Goal: Navigation & Orientation: Find specific page/section

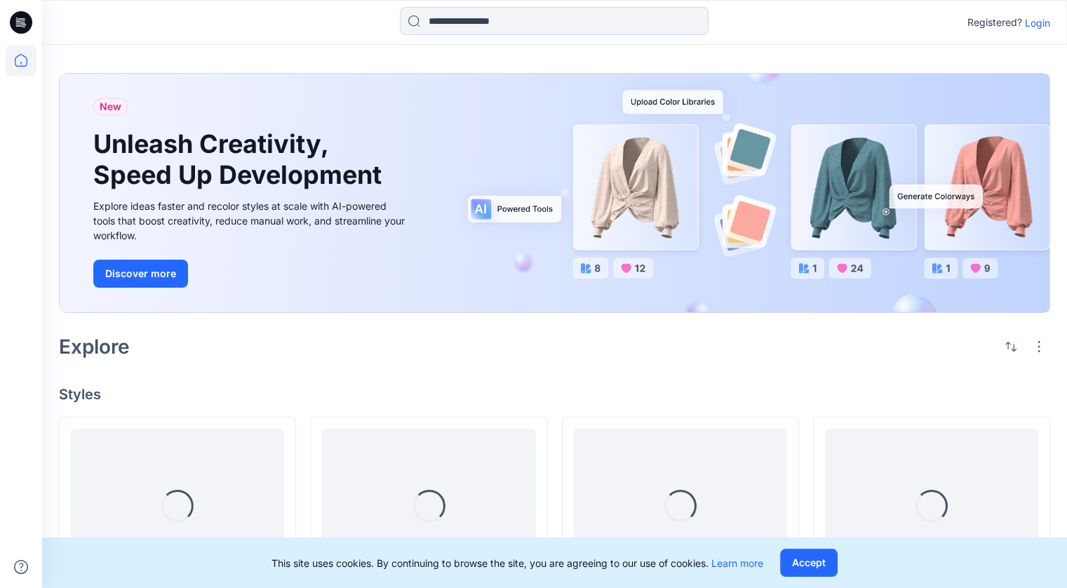
click at [1034, 27] on p "Login" at bounding box center [1036, 22] width 25 height 15
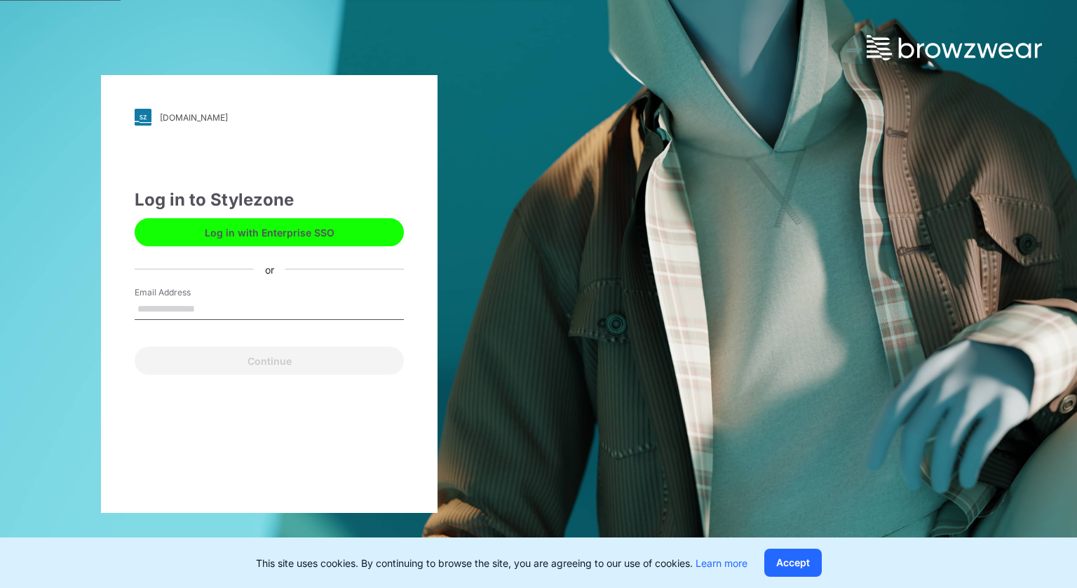
click at [260, 306] on input "Email Address" at bounding box center [269, 309] width 269 height 21
type input "**********"
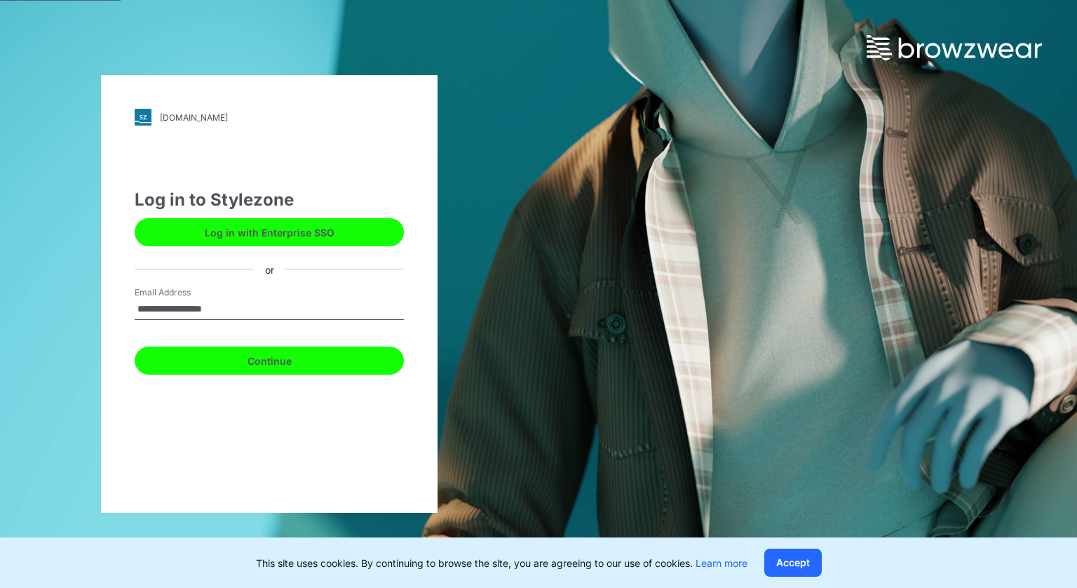
click at [229, 367] on button "Continue" at bounding box center [269, 360] width 269 height 28
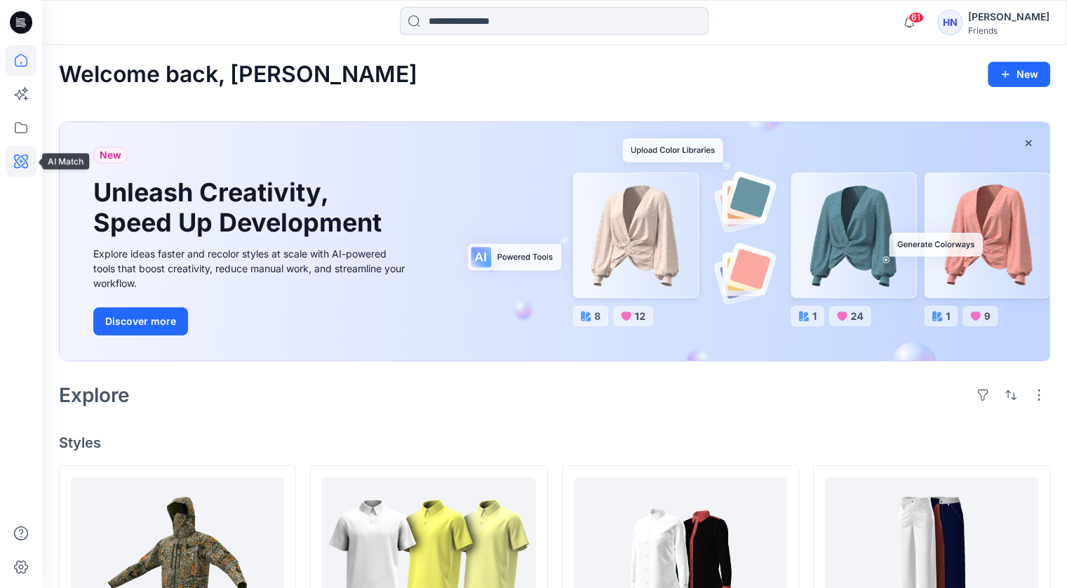
click at [17, 162] on icon at bounding box center [21, 161] width 14 height 14
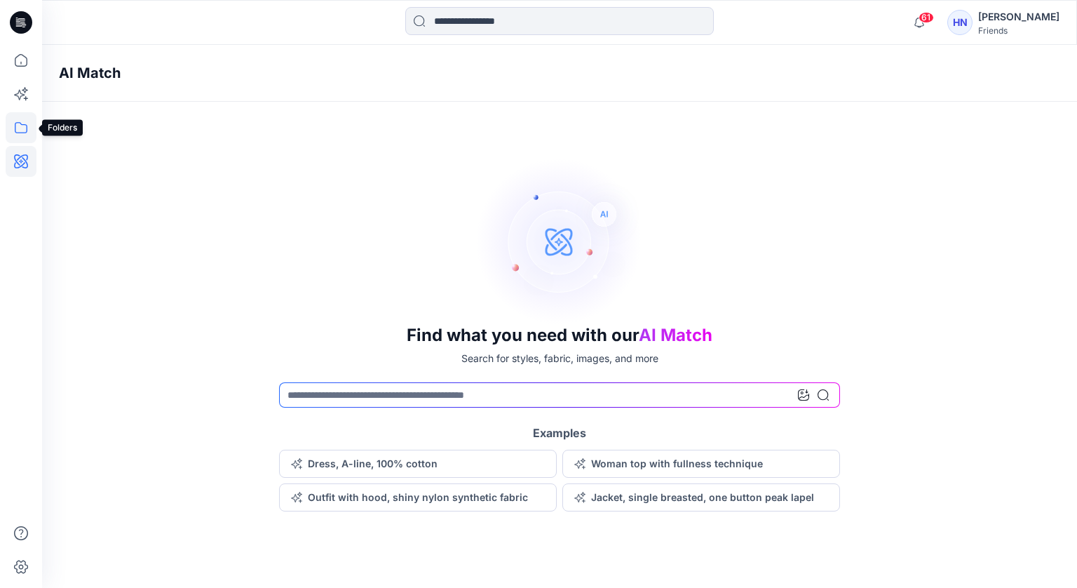
click at [24, 127] on icon at bounding box center [21, 127] width 31 height 31
click at [25, 90] on icon at bounding box center [21, 94] width 31 height 31
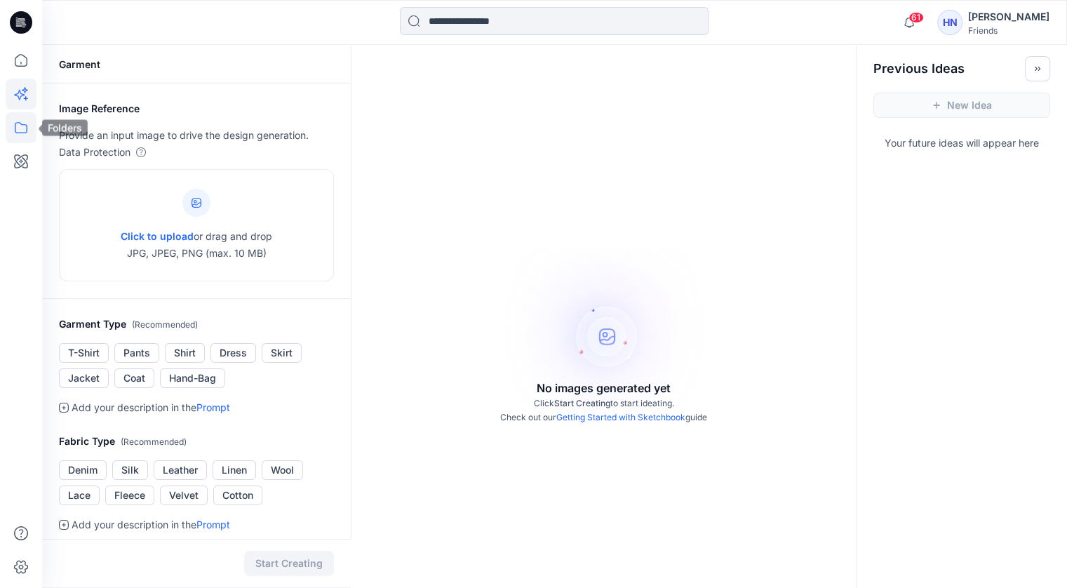
click at [27, 128] on icon at bounding box center [21, 127] width 31 height 31
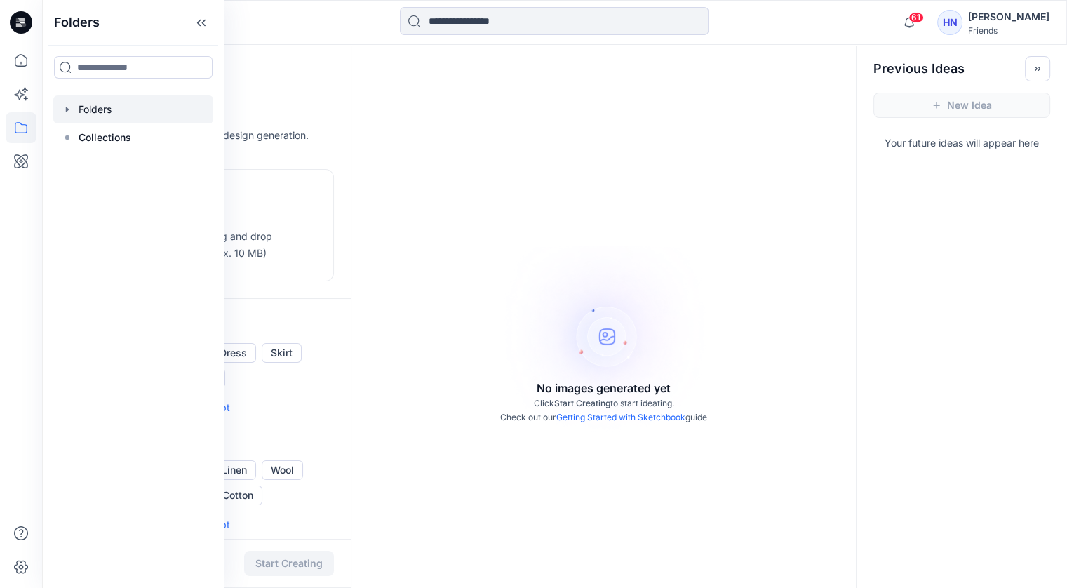
click at [123, 107] on div at bounding box center [133, 109] width 160 height 28
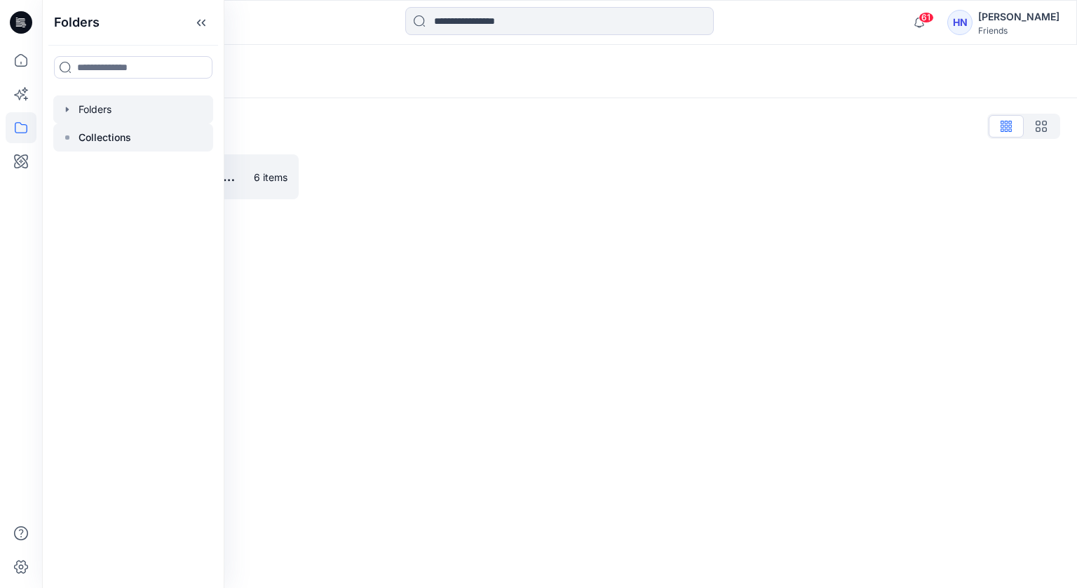
click at [129, 144] on p "Collections" at bounding box center [105, 137] width 53 height 17
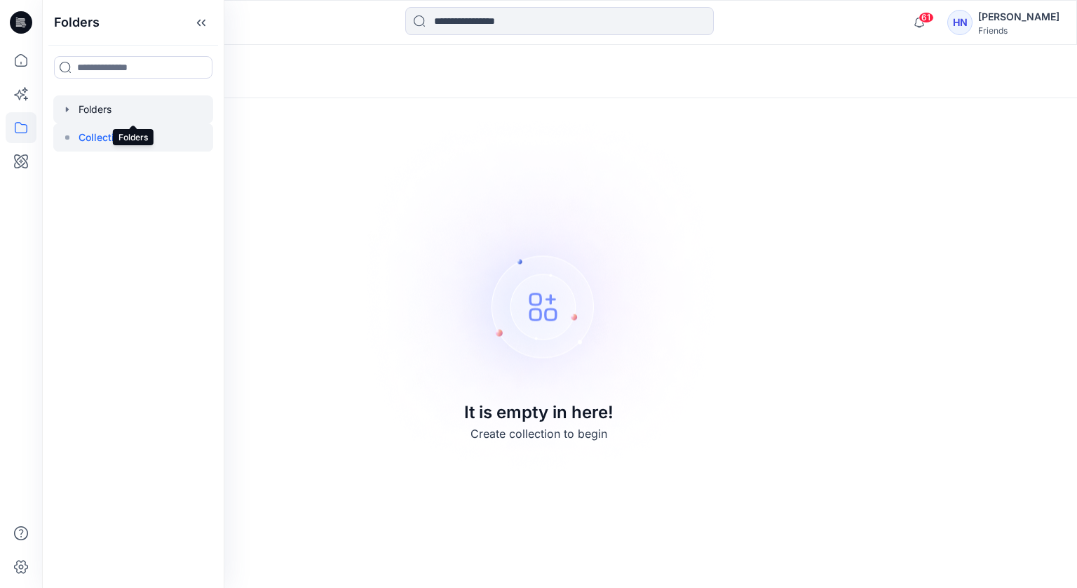
click at [121, 103] on div at bounding box center [133, 109] width 160 height 28
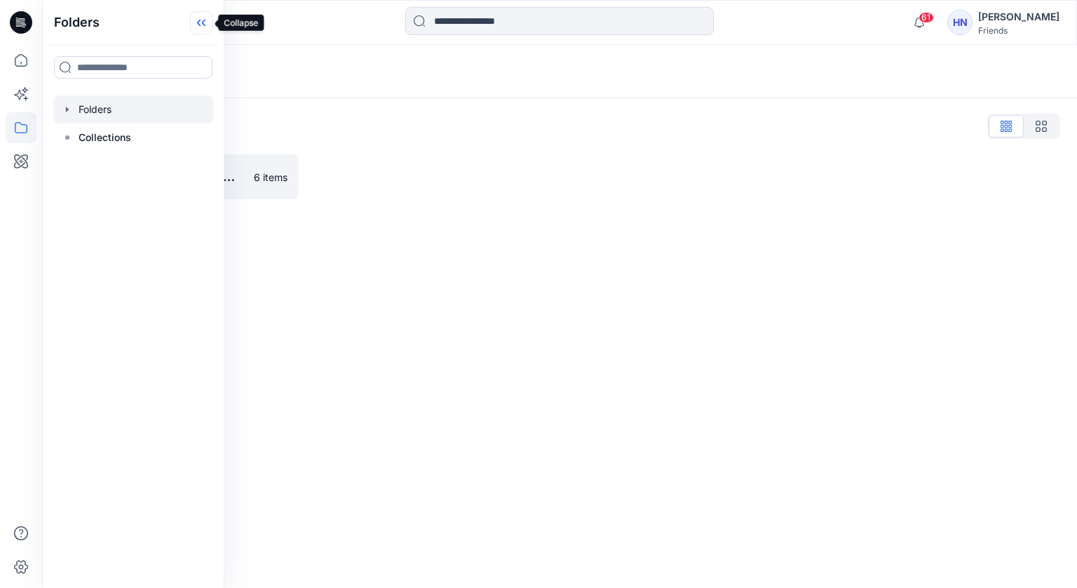
click at [202, 27] on icon at bounding box center [201, 22] width 22 height 23
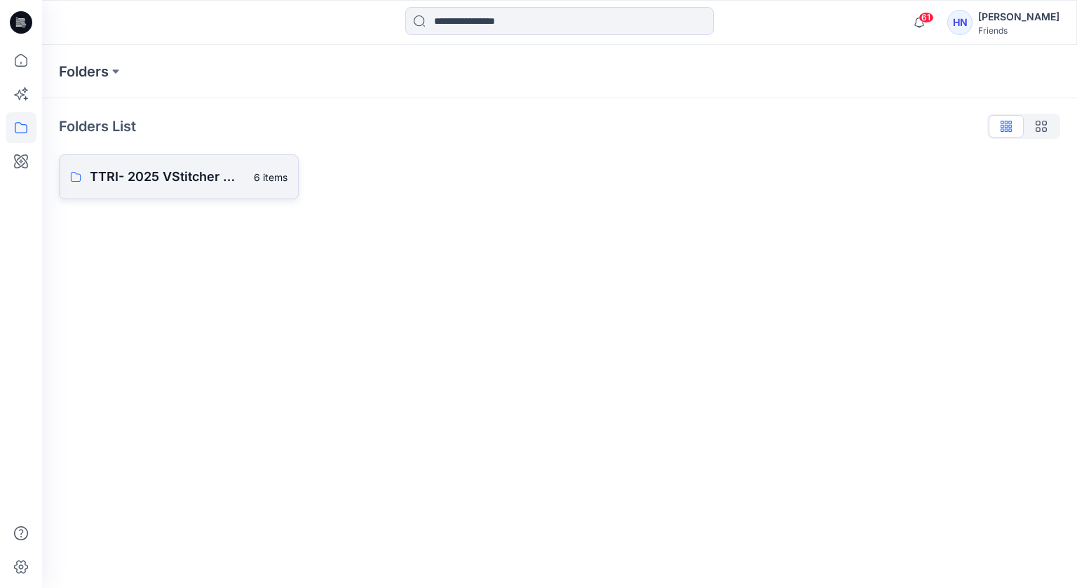
click at [128, 182] on p "TTRI- 2025 VStitcher 體驗營" at bounding box center [168, 177] width 156 height 20
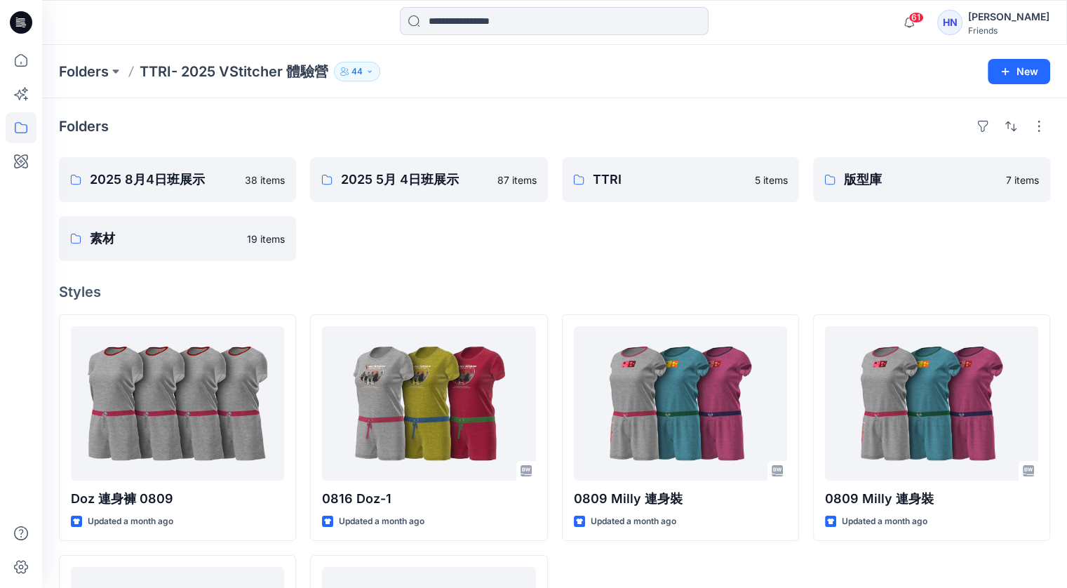
click at [499, 269] on div "Folders 2025 8月4日班展示 38 items 素材 19 items 2025 5月 4日班展示 87 items TTRI 5 items 版…" at bounding box center [554, 447] width 1024 height 699
click at [408, 184] on p "2025 5月 4日班展示" at bounding box center [427, 180] width 172 height 20
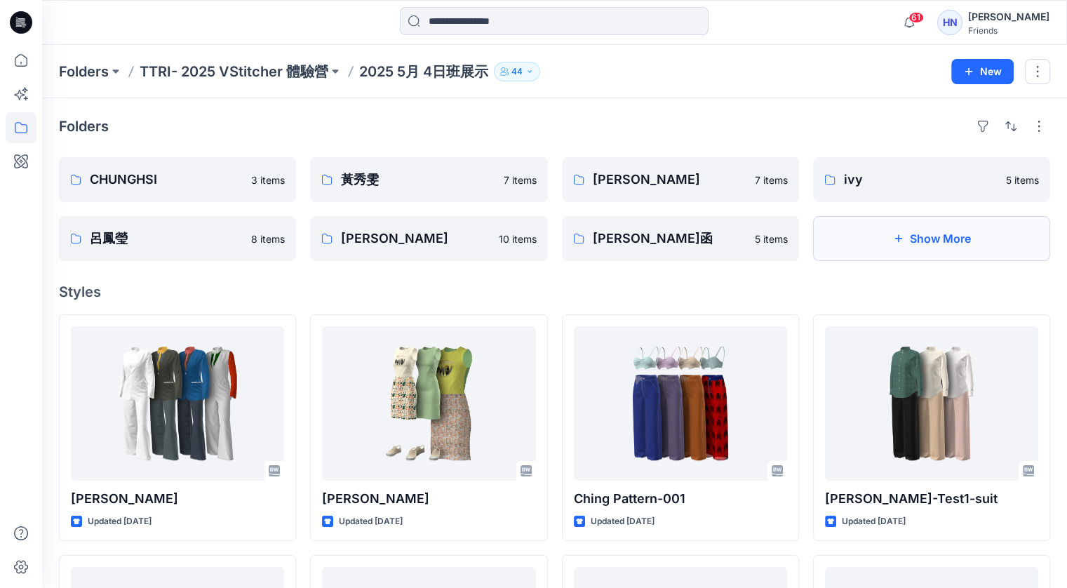
click at [902, 249] on button "Show More" at bounding box center [931, 238] width 237 height 45
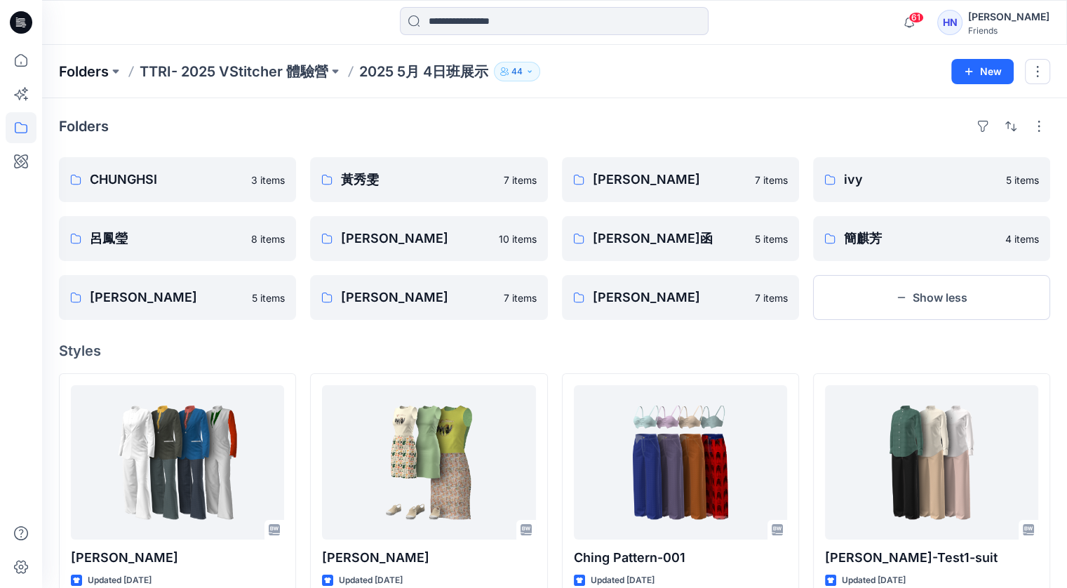
click at [99, 77] on p "Folders" at bounding box center [84, 72] width 50 height 20
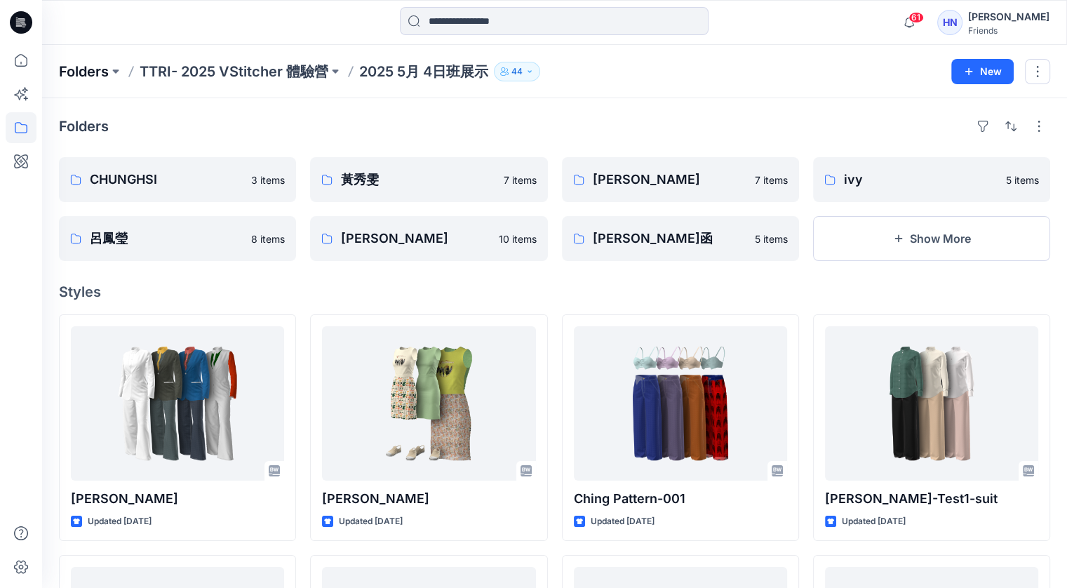
click at [94, 69] on p "Folders" at bounding box center [84, 72] width 50 height 20
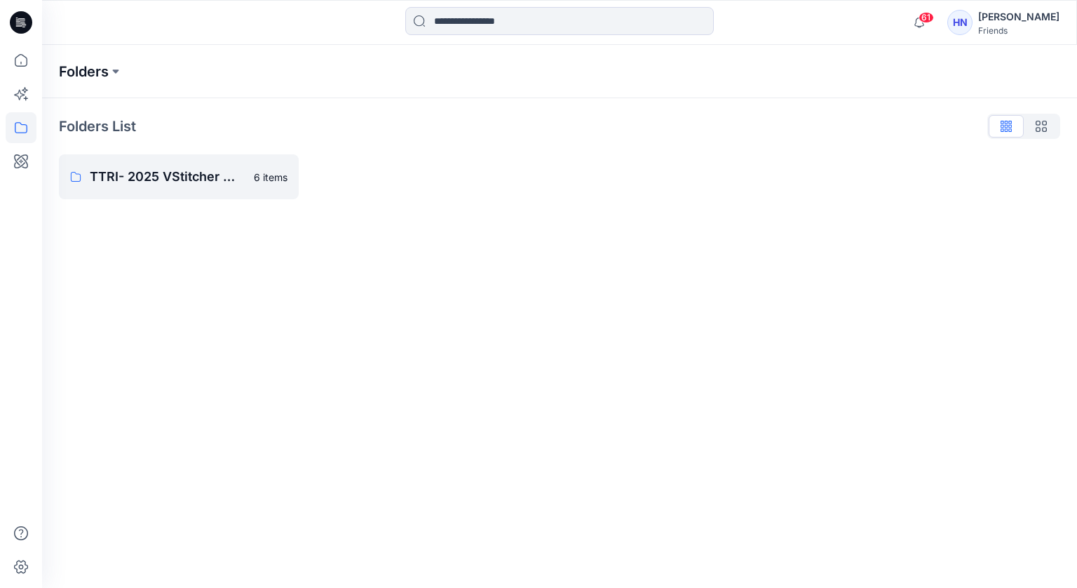
click at [107, 72] on p "Folders" at bounding box center [84, 72] width 50 height 20
click at [111, 72] on button at bounding box center [116, 72] width 14 height 20
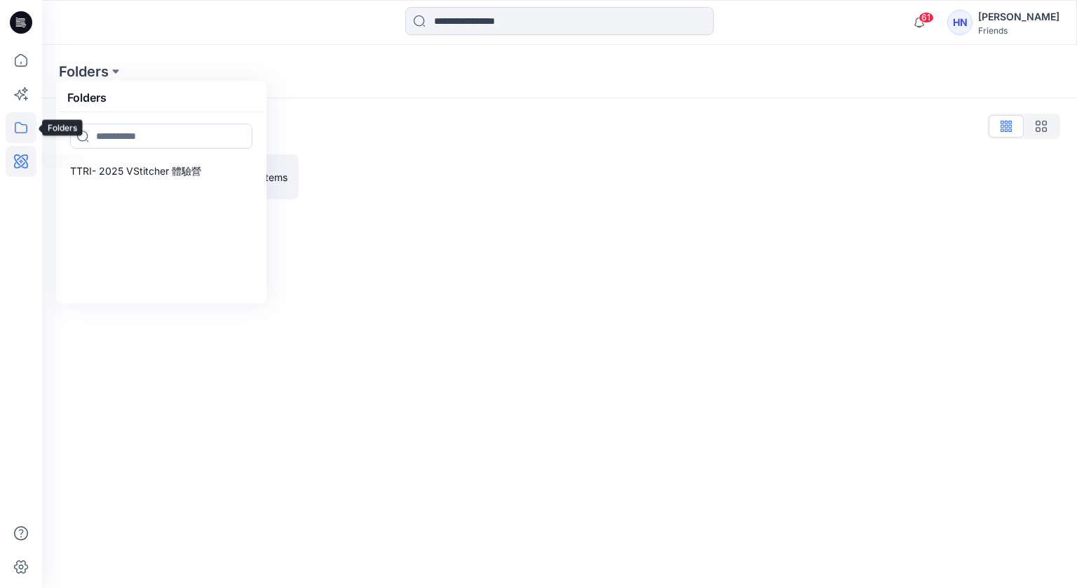
click at [15, 154] on icon at bounding box center [21, 161] width 31 height 31
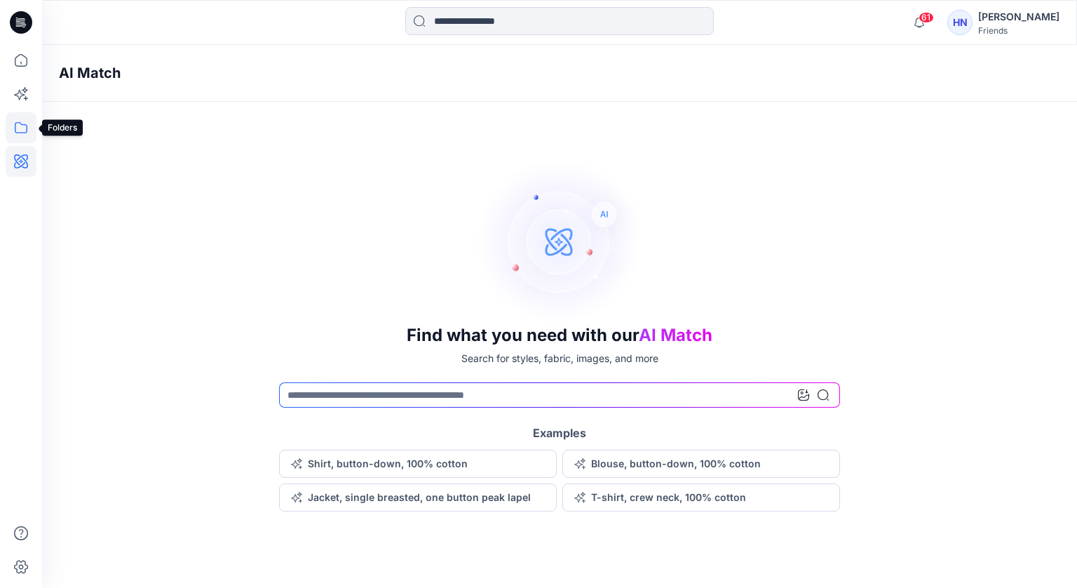
click at [19, 129] on icon at bounding box center [21, 127] width 31 height 31
click at [21, 123] on icon at bounding box center [21, 127] width 13 height 11
click at [24, 124] on icon at bounding box center [21, 127] width 13 height 11
click at [88, 115] on div at bounding box center [133, 109] width 160 height 28
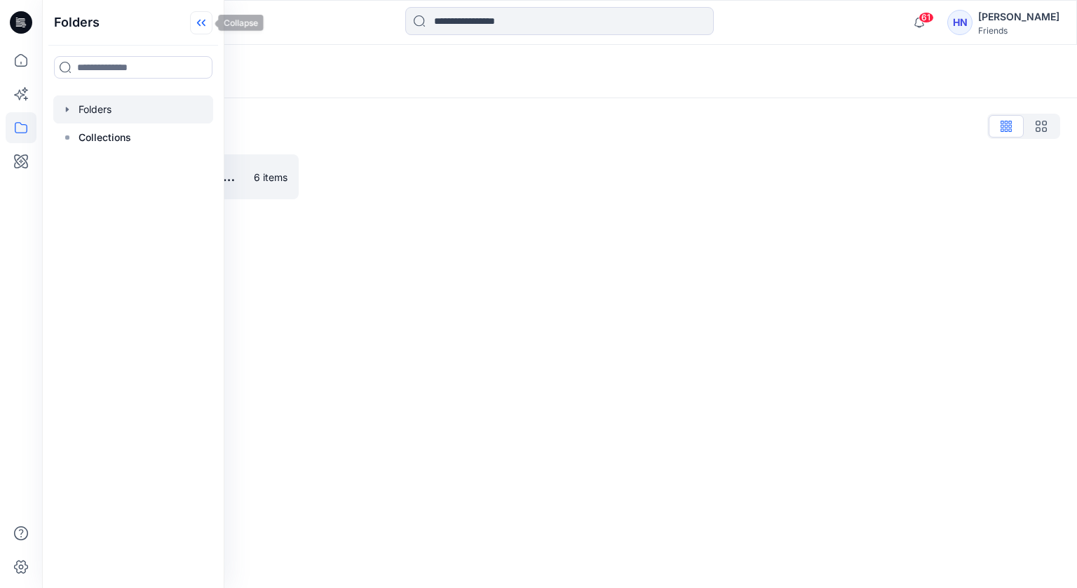
click at [192, 26] on icon at bounding box center [201, 22] width 22 height 23
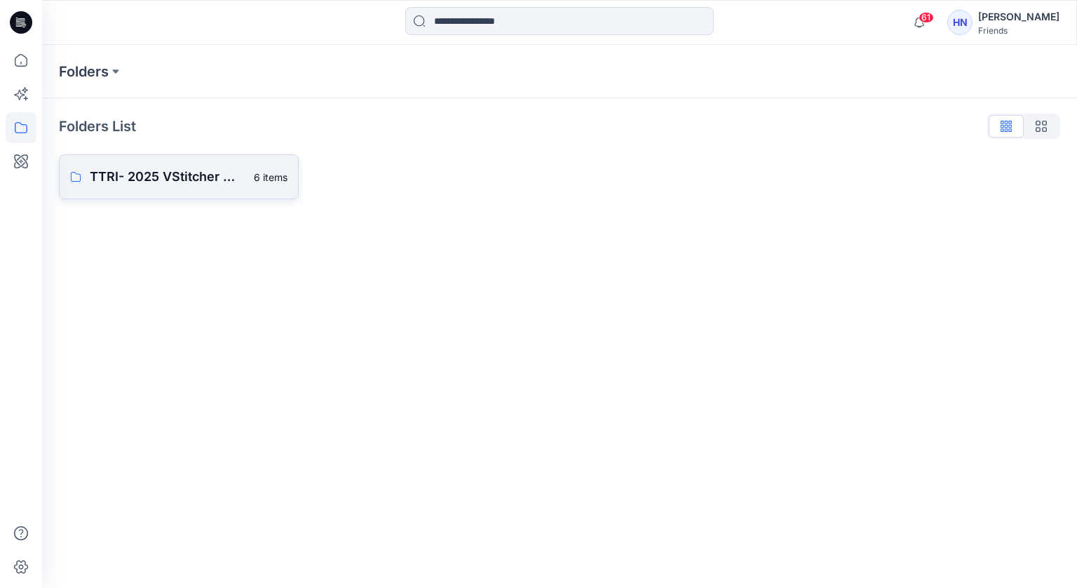
click at [172, 176] on p "TTRI- 2025 VStitcher 體驗營" at bounding box center [168, 177] width 156 height 20
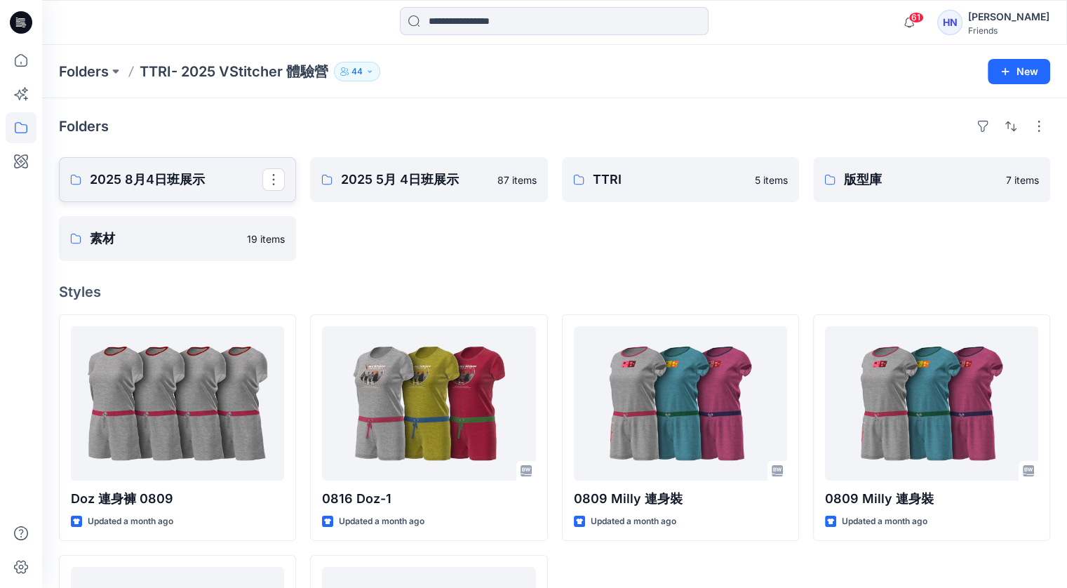
click at [182, 173] on p "2025 8月4日班展示" at bounding box center [176, 180] width 172 height 20
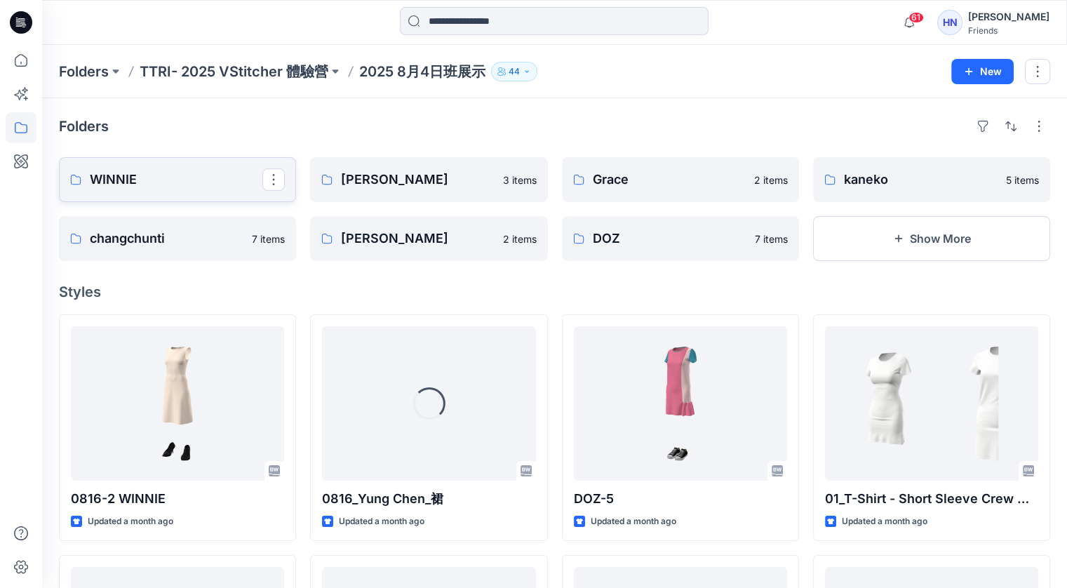
click at [154, 190] on link "WINNIE" at bounding box center [177, 179] width 237 height 45
